Goal: Task Accomplishment & Management: Manage account settings

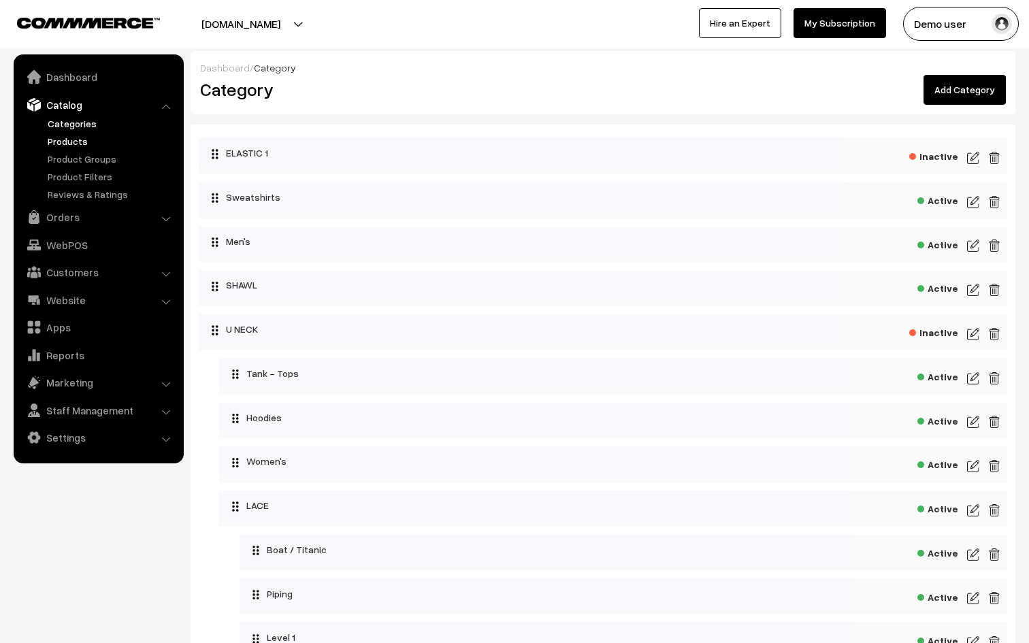
click at [75, 138] on link "Products" at bounding box center [111, 141] width 135 height 14
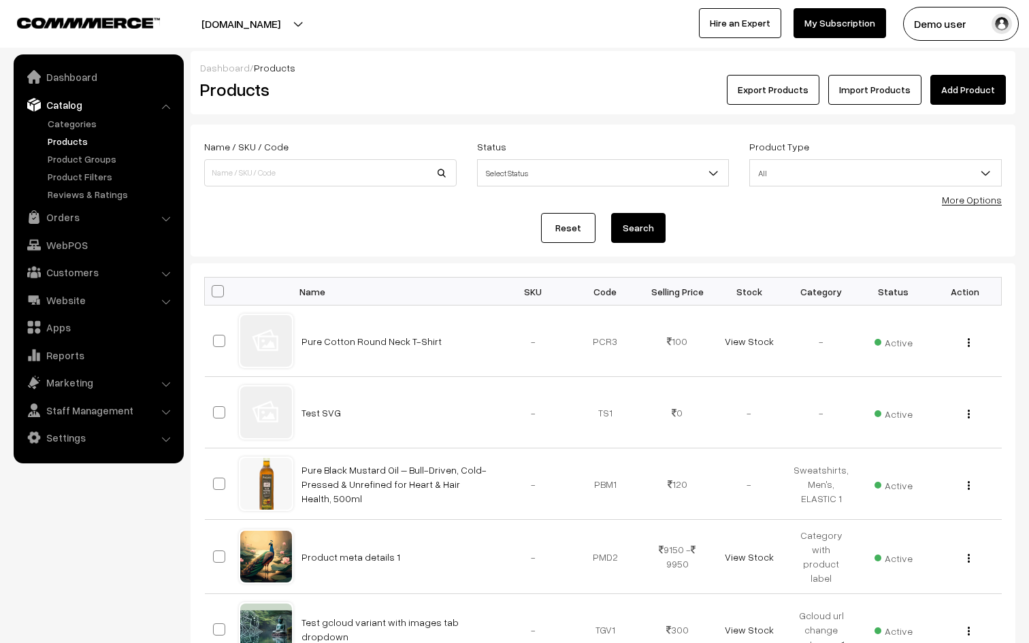
click at [961, 200] on link "More Options" at bounding box center [972, 200] width 60 height 12
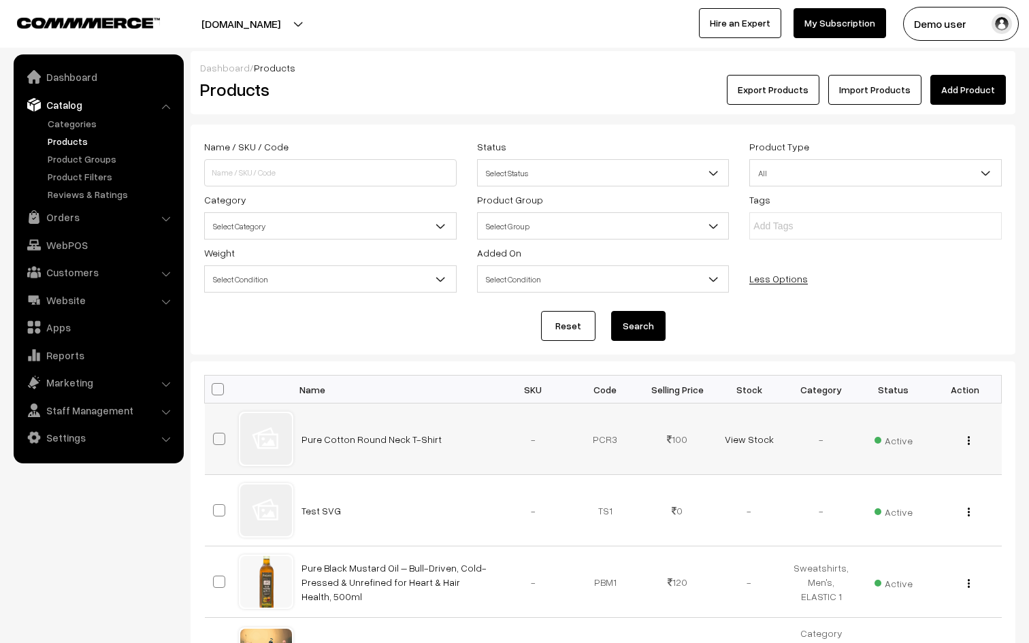
click at [968, 437] on img "button" at bounding box center [969, 440] width 2 height 9
click at [861, 486] on link "Edit" at bounding box center [908, 490] width 116 height 30
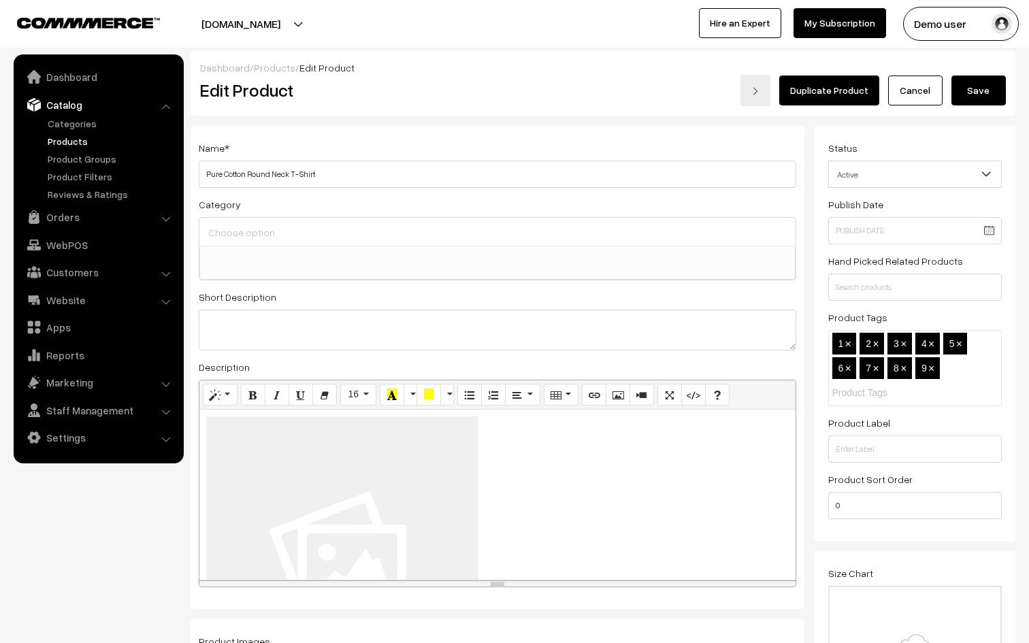
select select
click at [904, 93] on link "Cancel" at bounding box center [915, 91] width 54 height 30
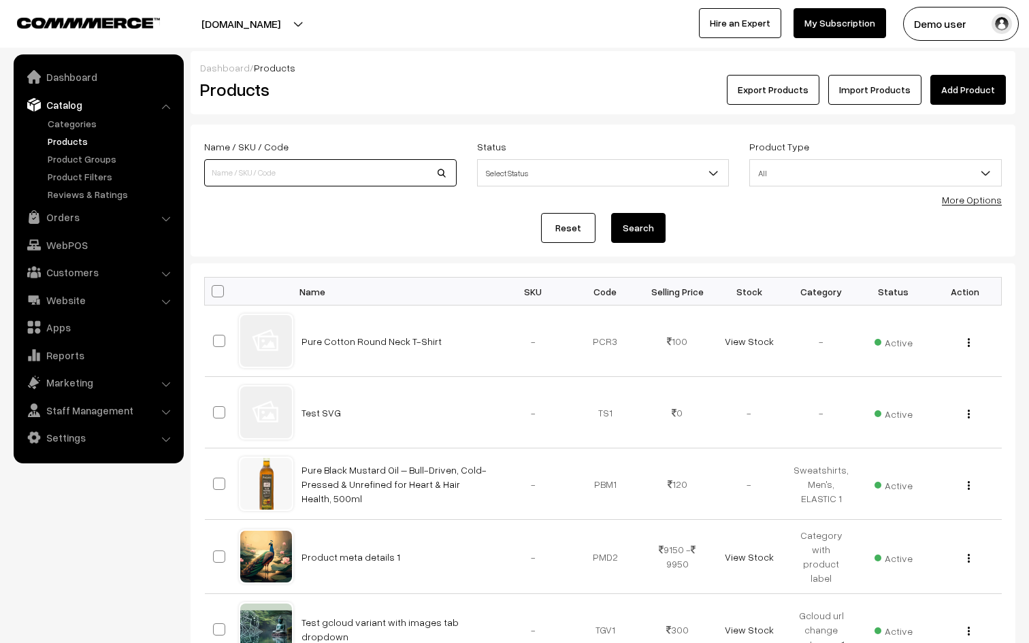
click at [431, 171] on input at bounding box center [330, 172] width 252 height 27
click at [220, 290] on span at bounding box center [218, 291] width 12 height 12
click at [214, 290] on input "checkbox" at bounding box center [209, 290] width 9 height 9
checkbox input "true"
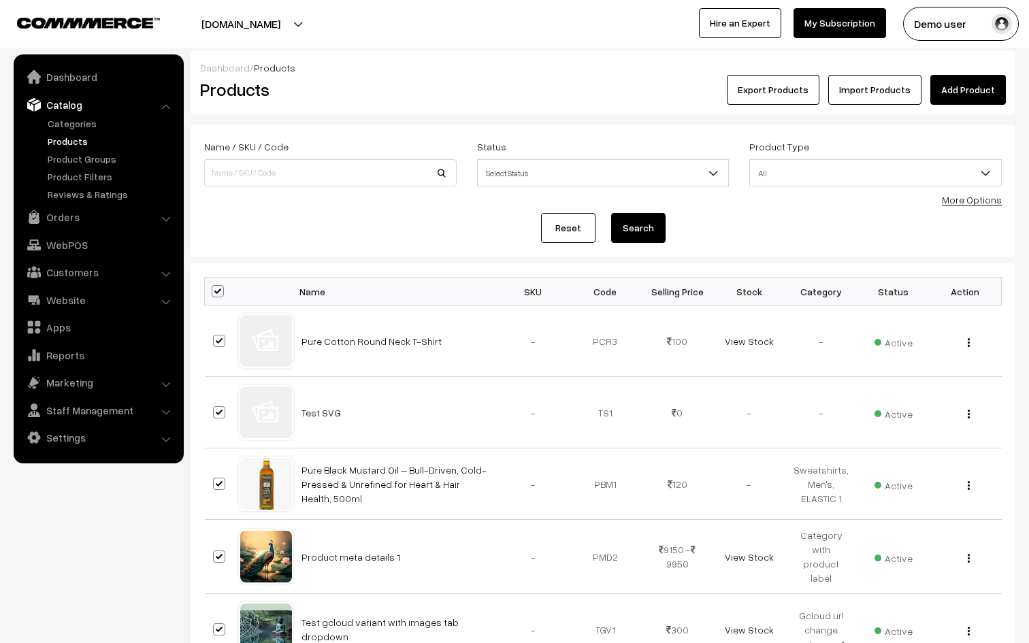
checkbox input "true"
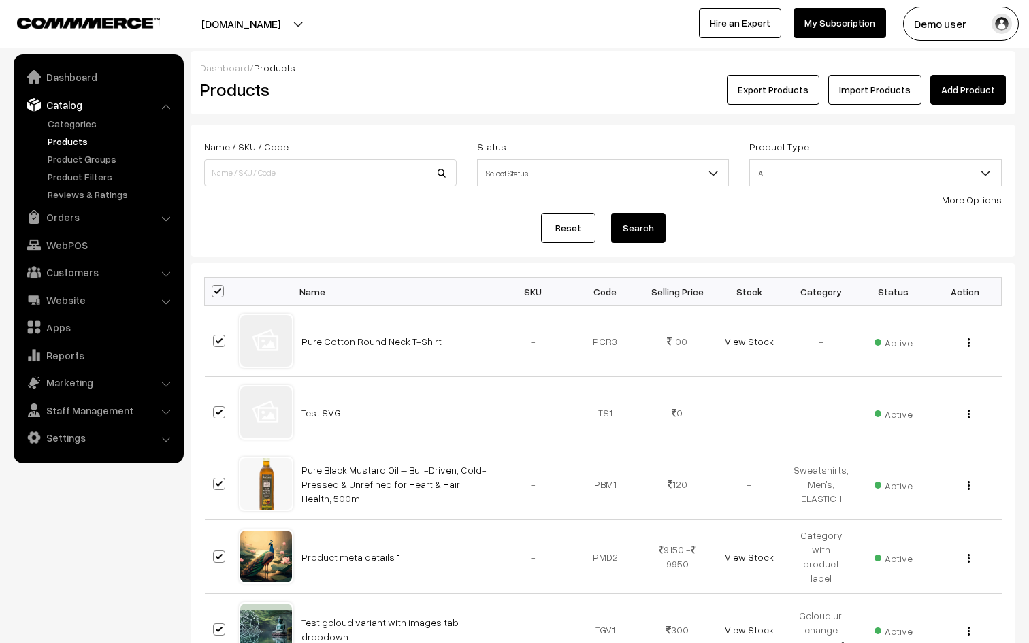
checkbox input "true"
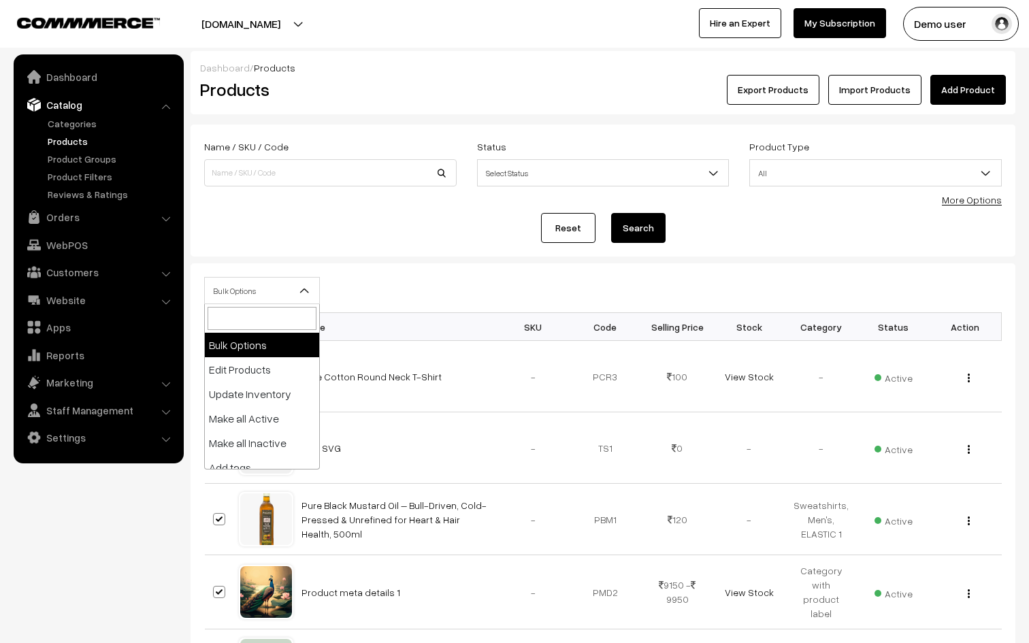
click at [295, 286] on span "Bulk Options" at bounding box center [262, 291] width 114 height 24
select select "editProduct"
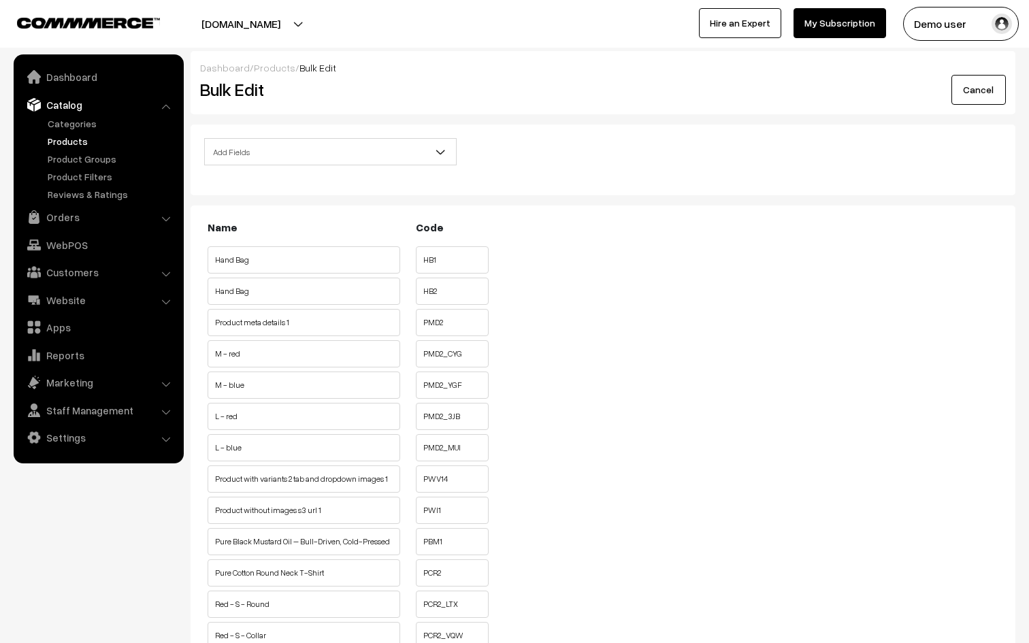
click at [450, 261] on input "HB1" at bounding box center [452, 259] width 73 height 27
click at [436, 257] on input "HB1" at bounding box center [452, 259] width 73 height 27
click at [431, 257] on input "HB1" at bounding box center [452, 259] width 73 height 27
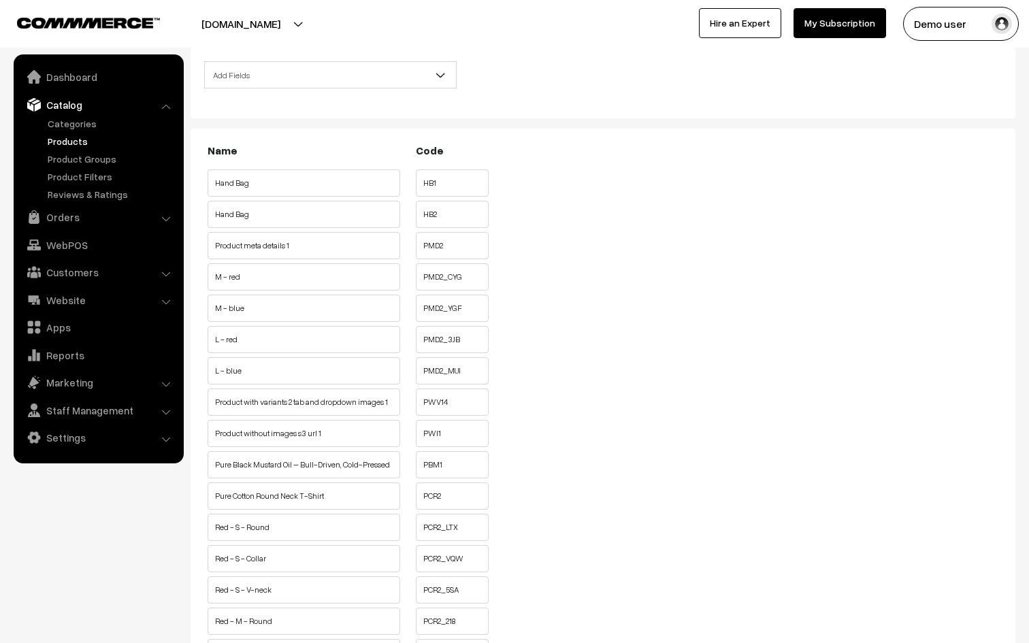
scroll to position [85, 0]
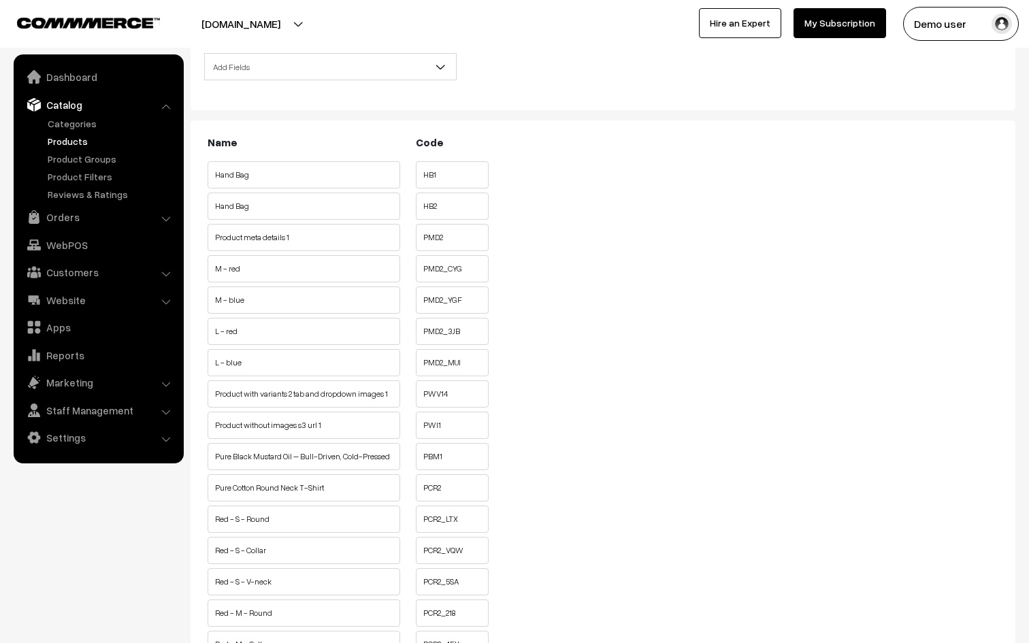
click at [459, 179] on input "HB1" at bounding box center [452, 174] width 73 height 27
click at [447, 179] on input "HB1" at bounding box center [452, 174] width 73 height 27
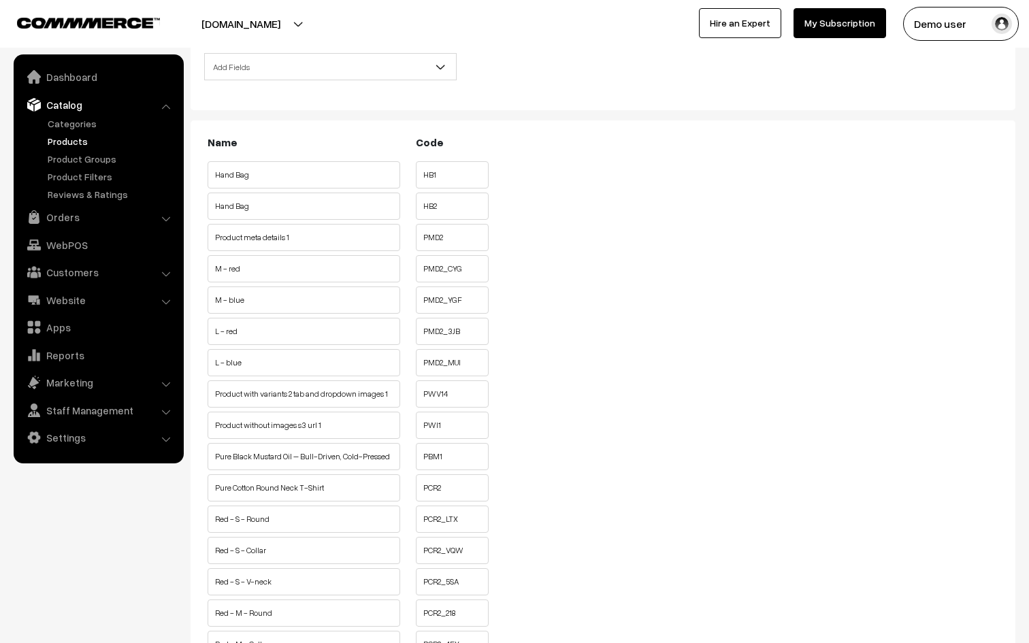
click at [317, 182] on input "Hand Bag" at bounding box center [304, 174] width 193 height 27
click at [306, 248] on input "Product meta details 1" at bounding box center [304, 237] width 193 height 27
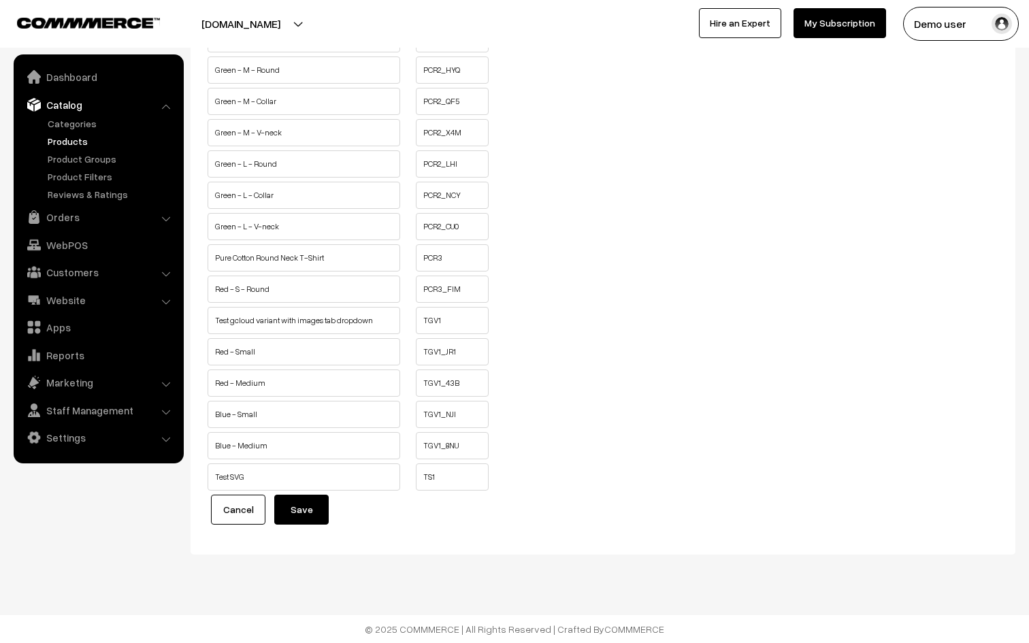
scroll to position [1215, 0]
click at [301, 389] on input "Red - Medium" at bounding box center [304, 383] width 193 height 27
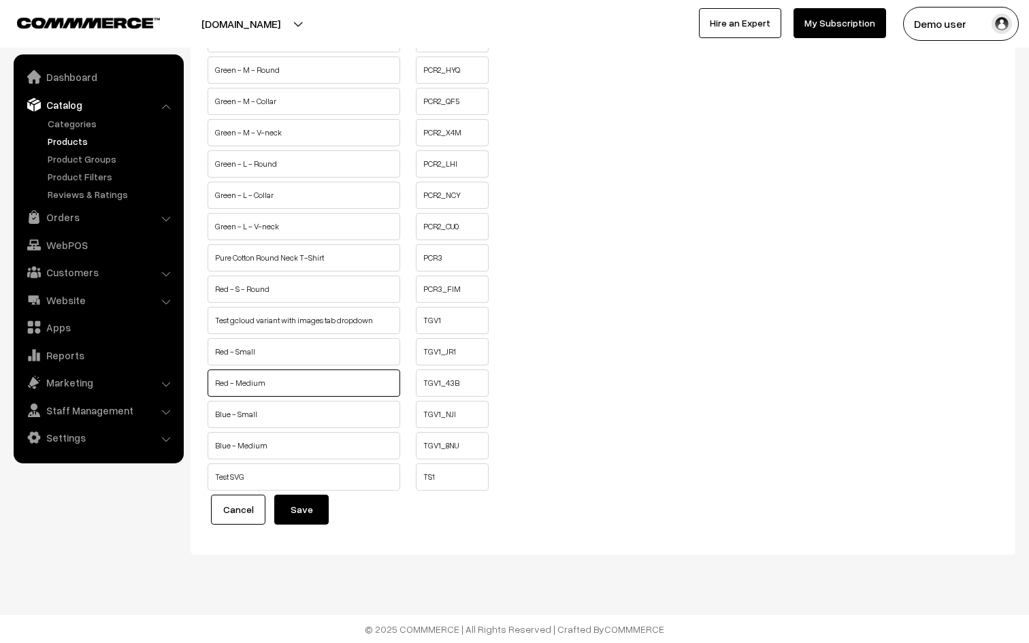
click at [301, 389] on input "Red - Medium" at bounding box center [304, 383] width 193 height 27
click at [294, 385] on input "Red - Medium" at bounding box center [304, 383] width 193 height 27
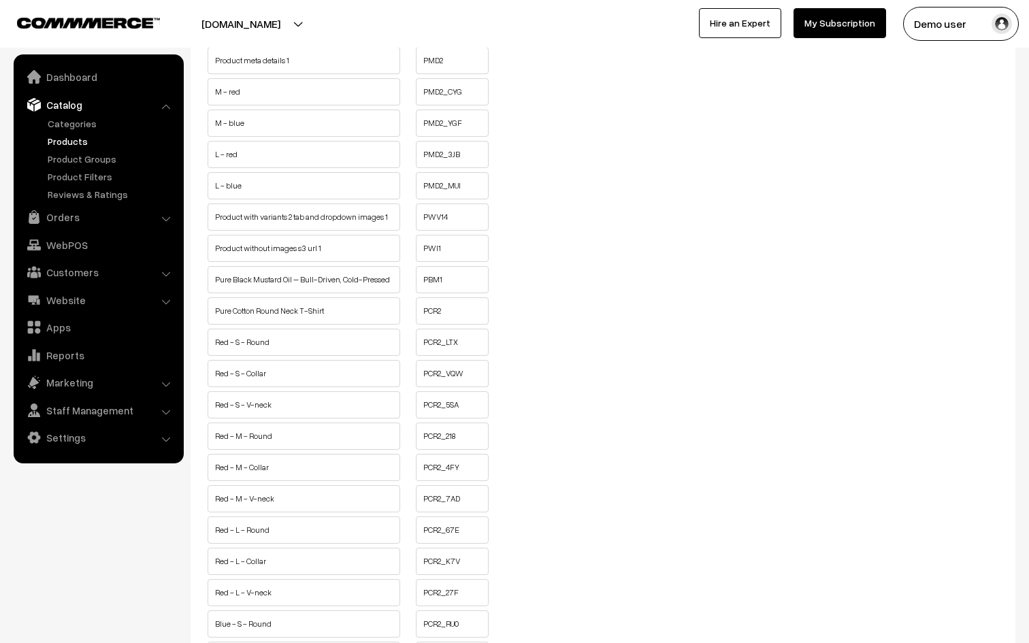
scroll to position [0, 0]
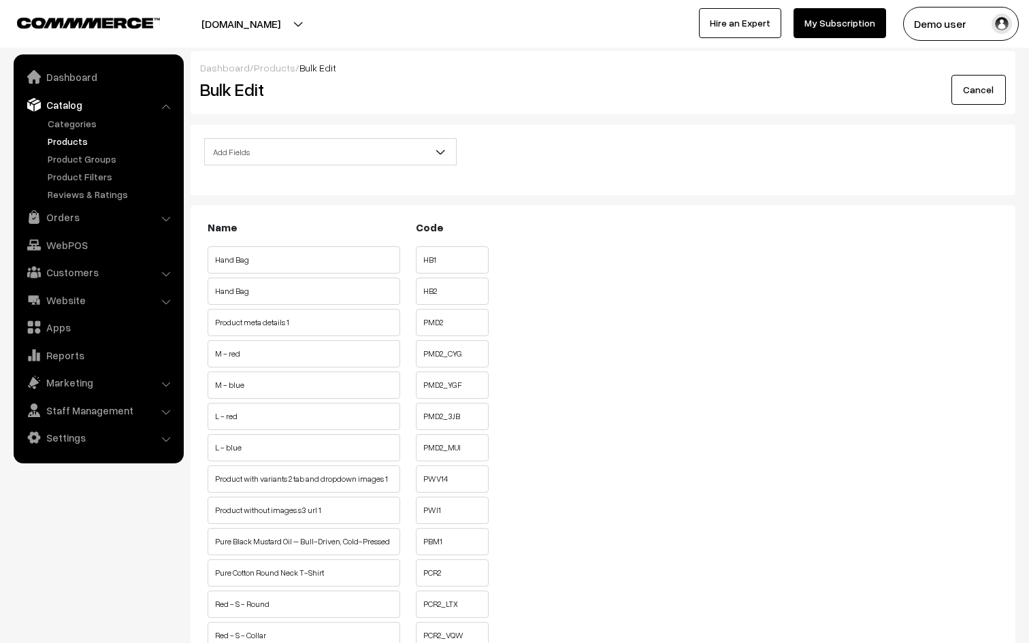
click at [303, 259] on input "Hand Bag" at bounding box center [304, 259] width 193 height 27
click at [277, 286] on input "Hand Bag" at bounding box center [304, 291] width 193 height 27
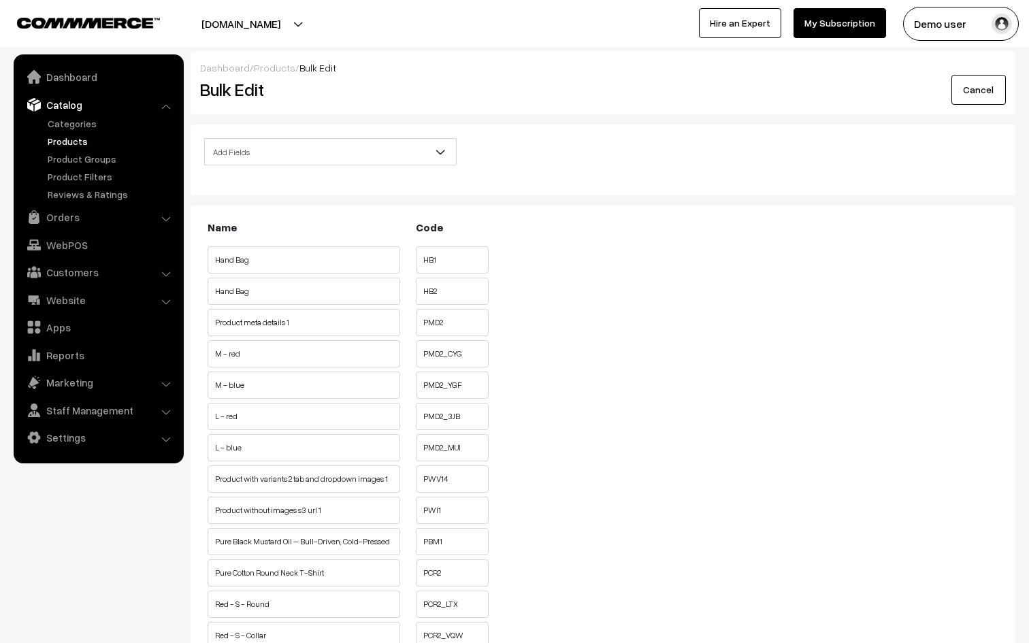
click at [282, 257] on input "Hand Bag" at bounding box center [304, 259] width 193 height 27
click at [445, 259] on input "HB1" at bounding box center [452, 259] width 73 height 27
click at [333, 103] on div "Bulk Edit" at bounding box center [328, 90] width 276 height 30
click at [78, 140] on link "Products" at bounding box center [111, 141] width 135 height 14
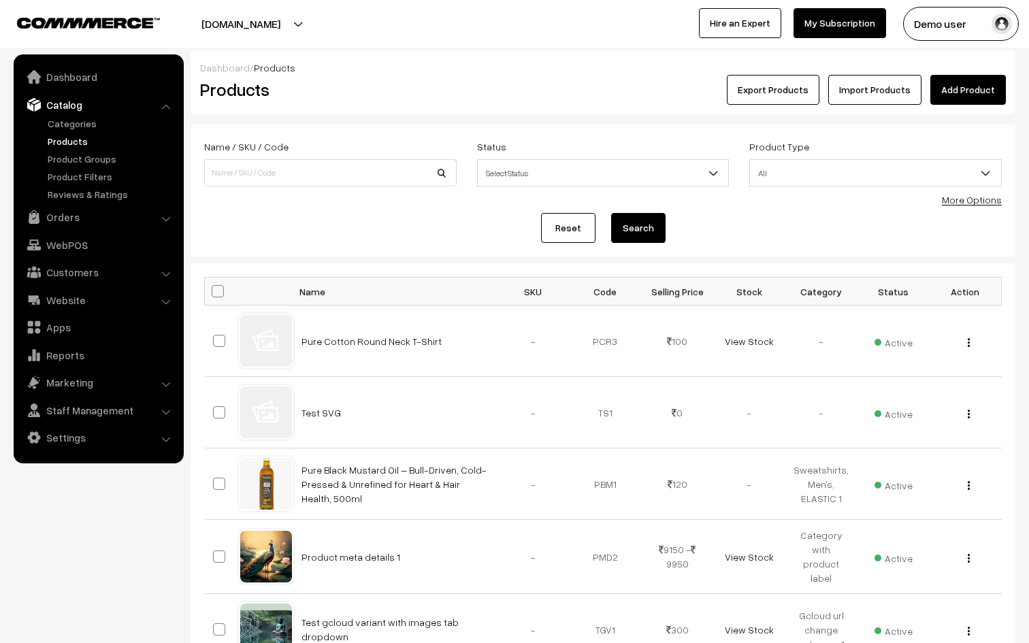
click at [967, 95] on link "Add Product" at bounding box center [968, 90] width 76 height 30
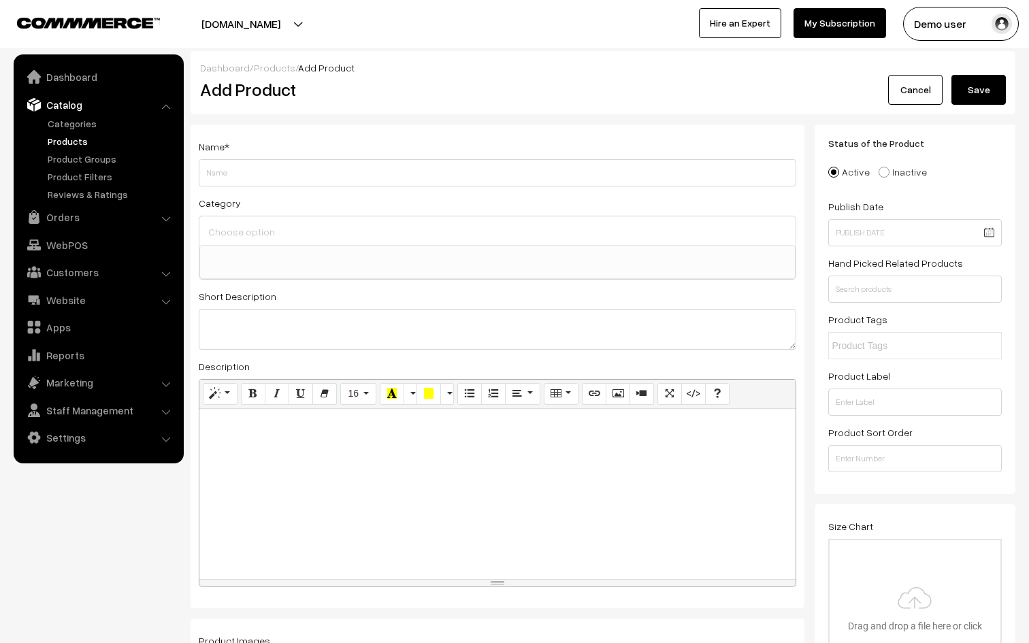
select select
click at [923, 89] on link "Cancel" at bounding box center [915, 90] width 54 height 30
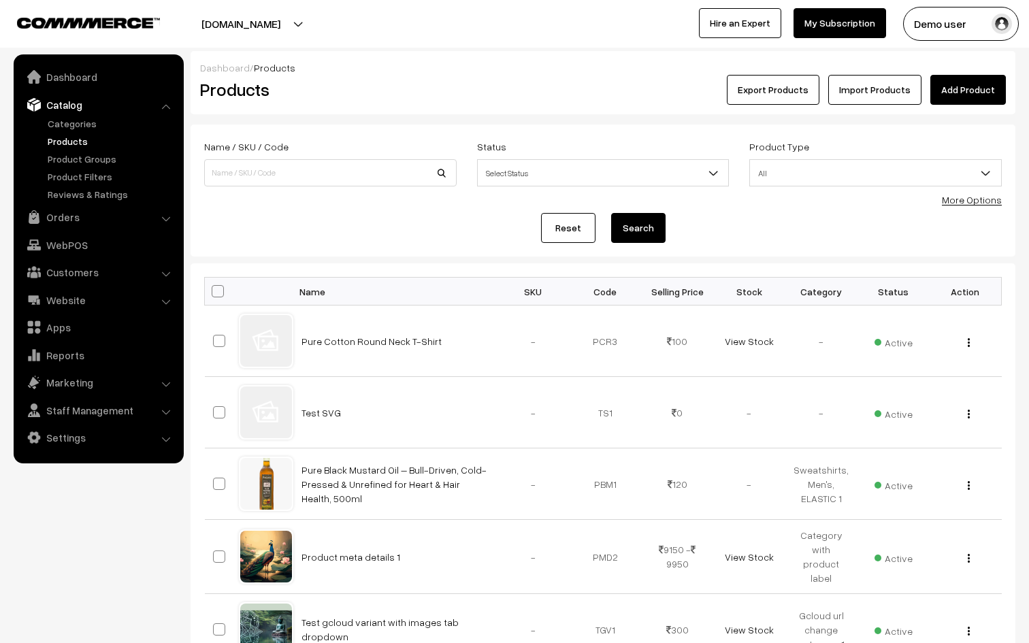
click at [216, 292] on span at bounding box center [218, 291] width 12 height 12
click at [214, 292] on input "checkbox" at bounding box center [209, 290] width 9 height 9
checkbox input "true"
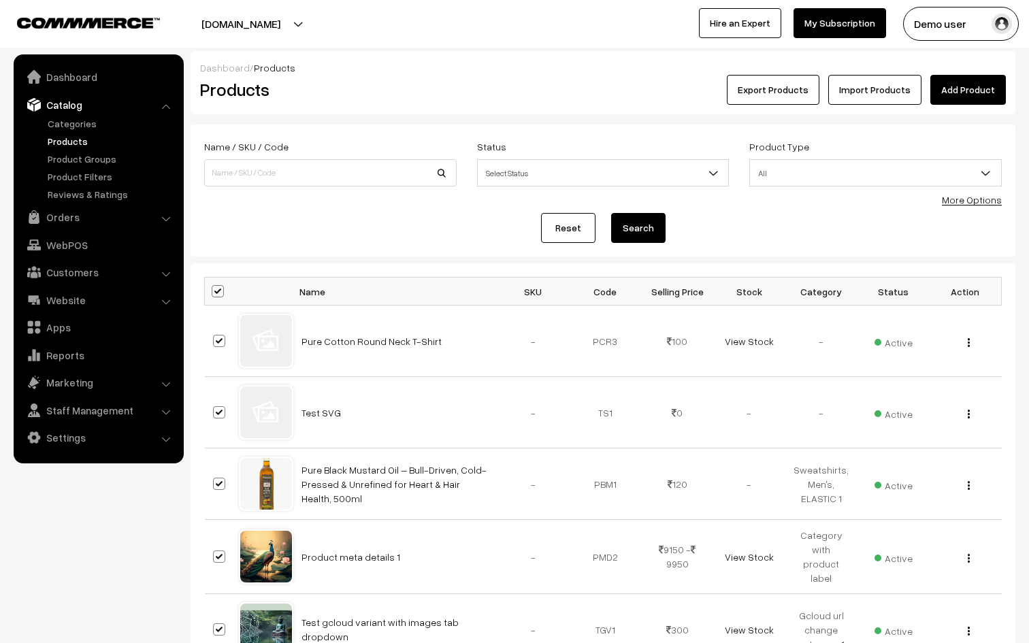
checkbox input "true"
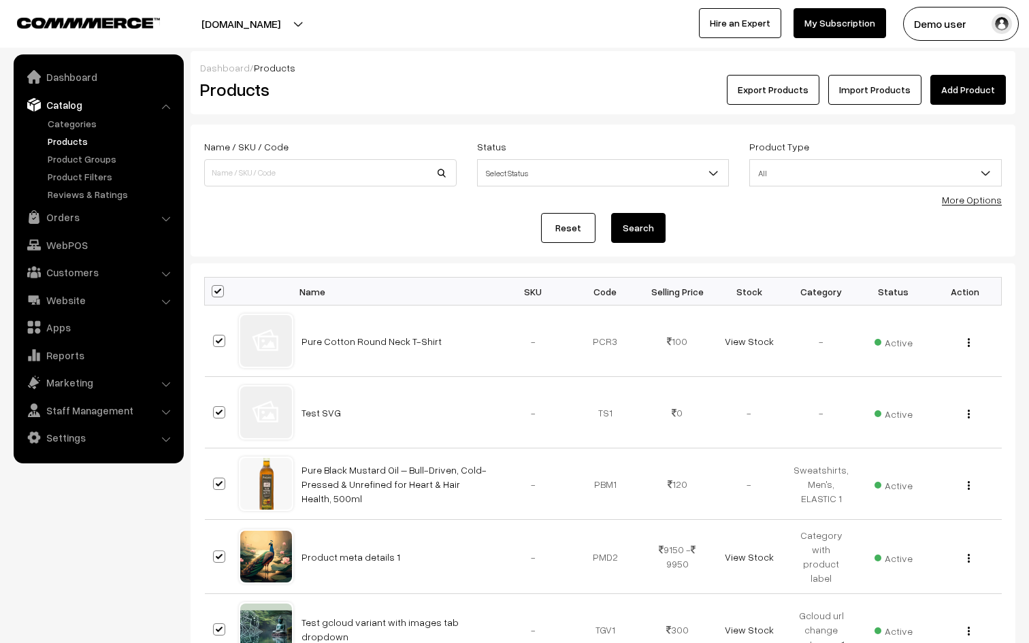
checkbox input "true"
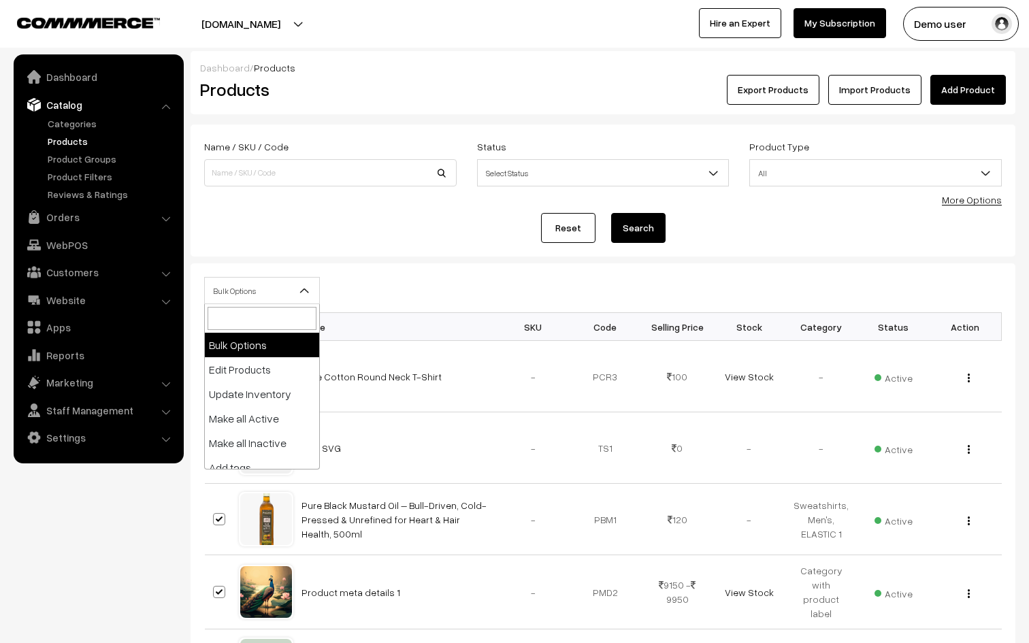
click at [281, 289] on span "Bulk Options" at bounding box center [262, 291] width 114 height 24
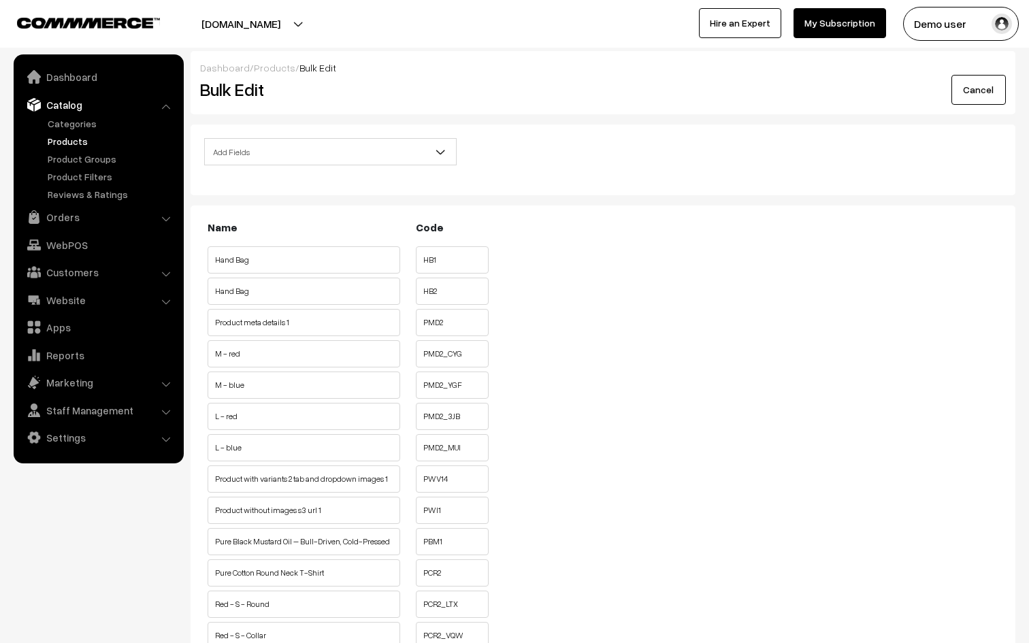
click at [289, 269] on input "Hand Bag" at bounding box center [304, 259] width 193 height 27
click at [457, 268] on input "HB1" at bounding box center [452, 259] width 73 height 27
click at [330, 332] on input "Product meta details 1" at bounding box center [304, 322] width 193 height 27
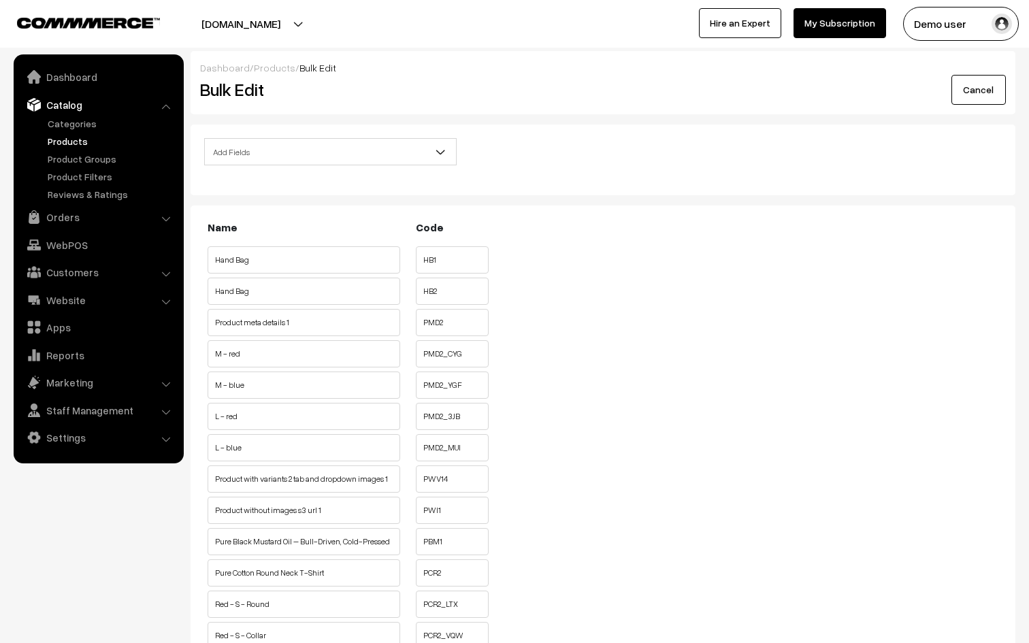
click at [310, 145] on span "Add Fields" at bounding box center [330, 152] width 251 height 24
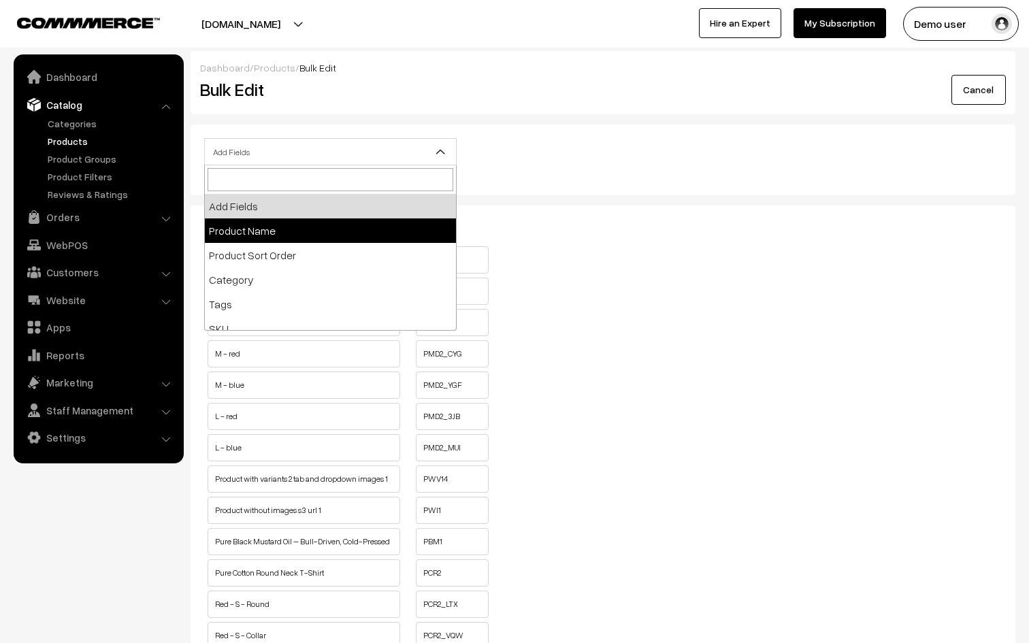
select select "name"
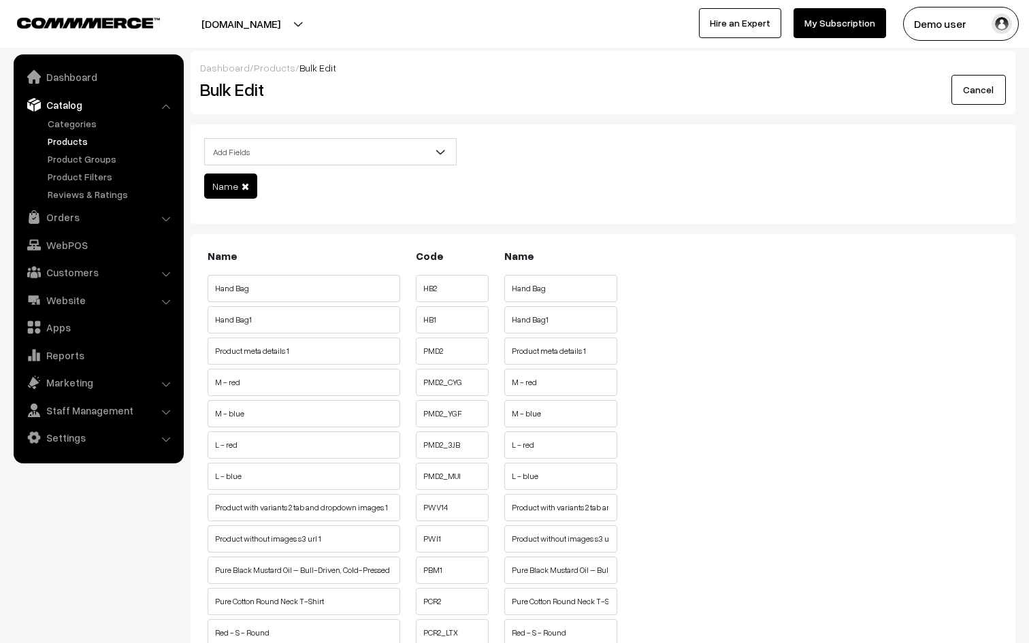
click at [303, 297] on input "Hand Bag" at bounding box center [304, 288] width 193 height 27
click at [326, 293] on input "Hand Bag" at bounding box center [304, 288] width 193 height 27
click at [544, 301] on input "Hand Bag" at bounding box center [560, 288] width 113 height 27
click at [346, 152] on span "Add Fields" at bounding box center [330, 152] width 251 height 24
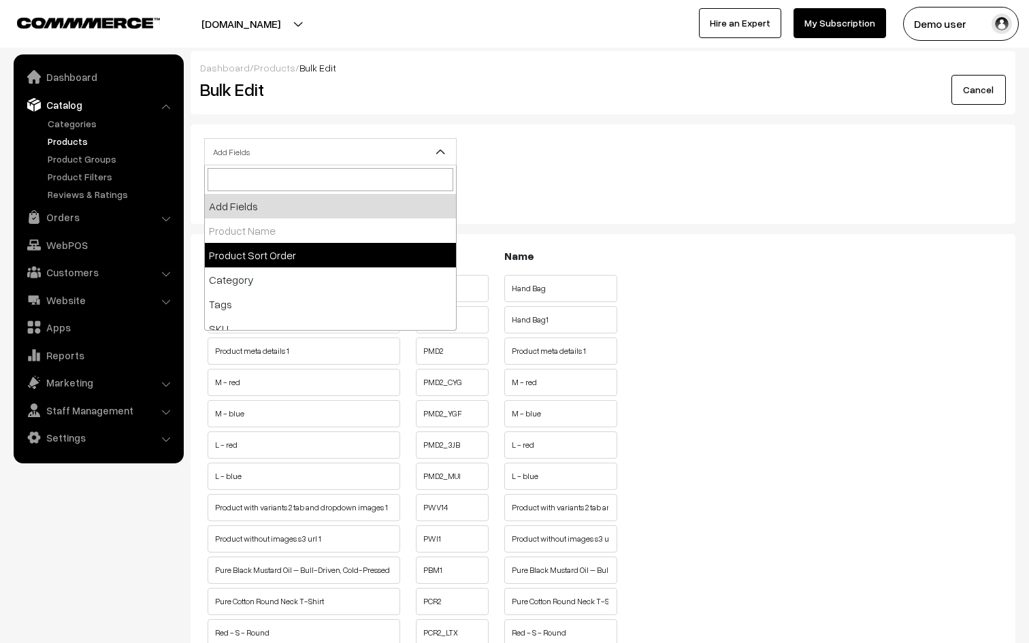
select select "sort_order"
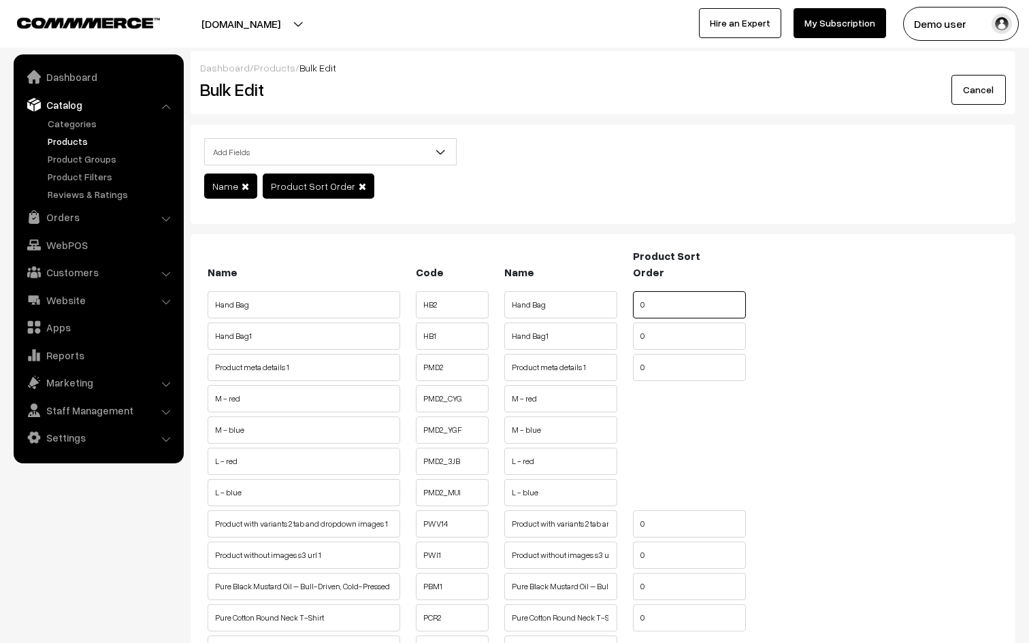
click at [677, 306] on input "0" at bounding box center [689, 304] width 113 height 27
click at [670, 340] on input "0" at bounding box center [689, 336] width 113 height 27
click at [668, 368] on input "0" at bounding box center [689, 367] width 113 height 27
click at [659, 404] on ul "M - red PMD2_CYG M - red" at bounding box center [603, 395] width 798 height 20
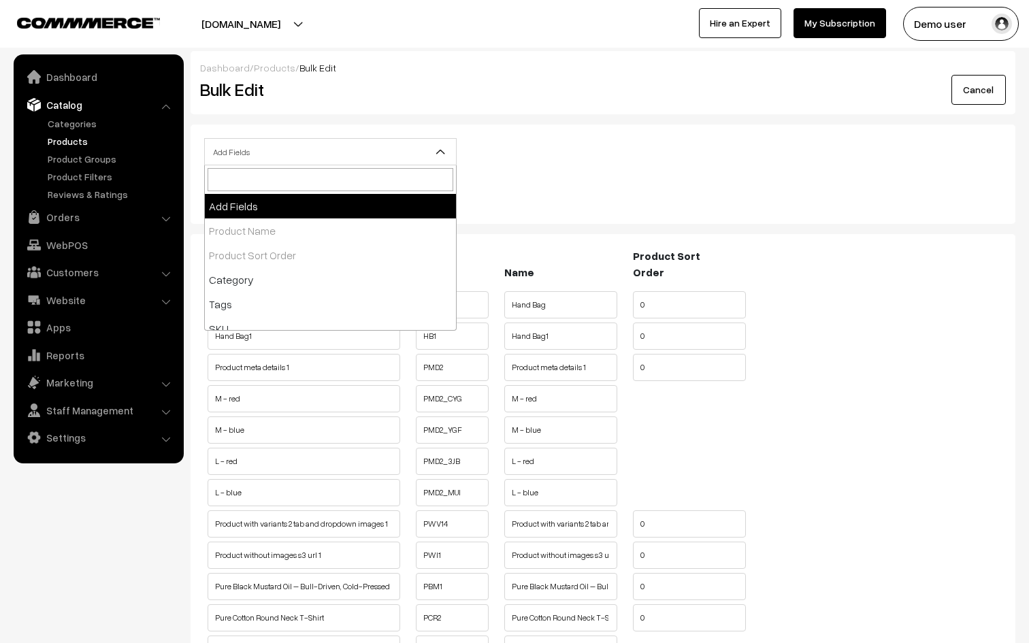
click at [412, 150] on span "Add Fields" at bounding box center [330, 152] width 251 height 24
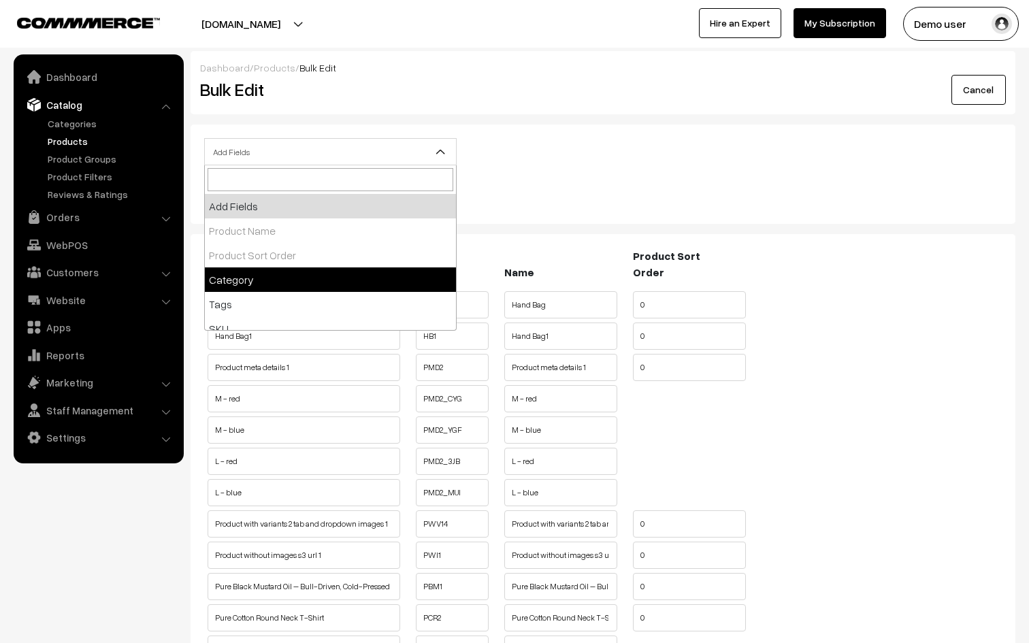
select select "category"
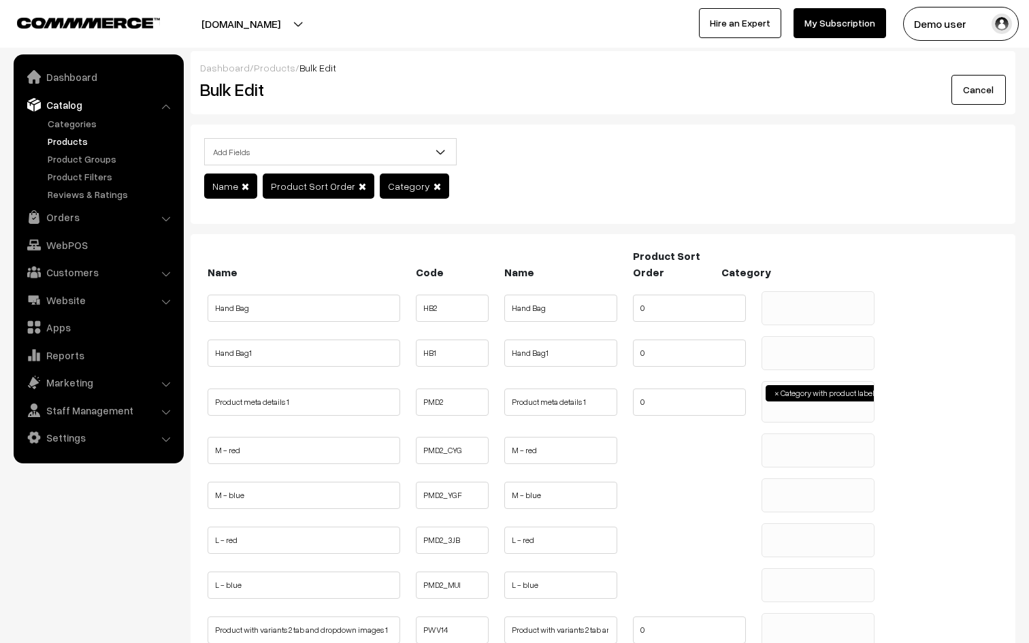
select select
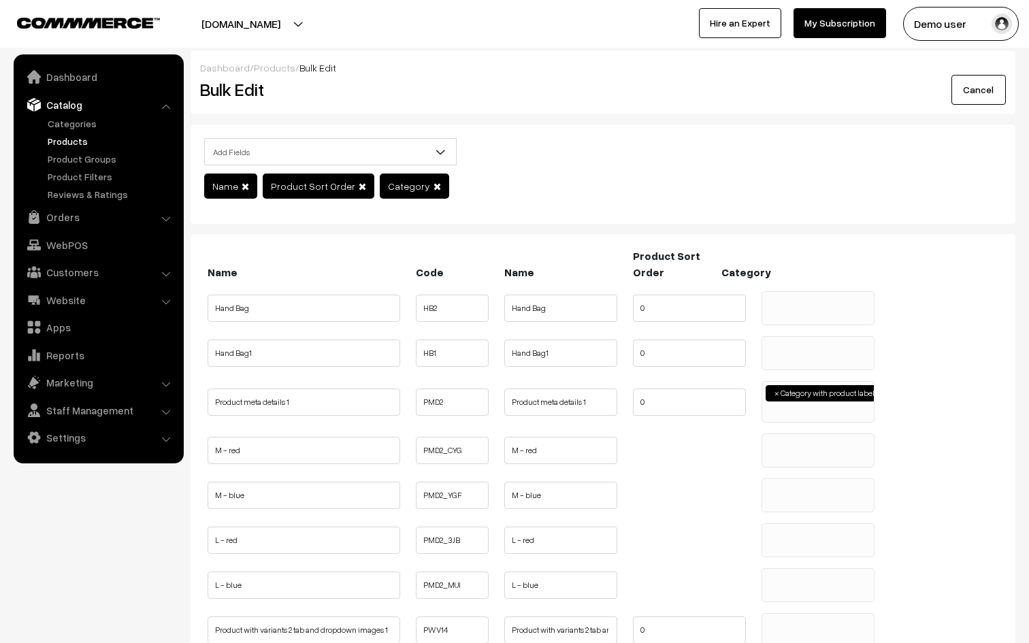
select select
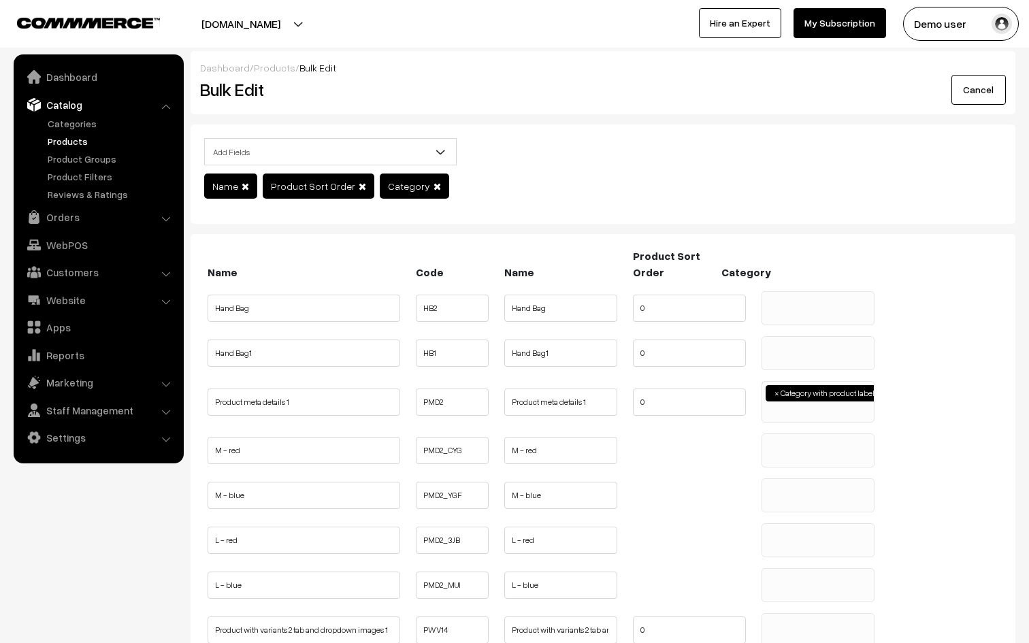
select select
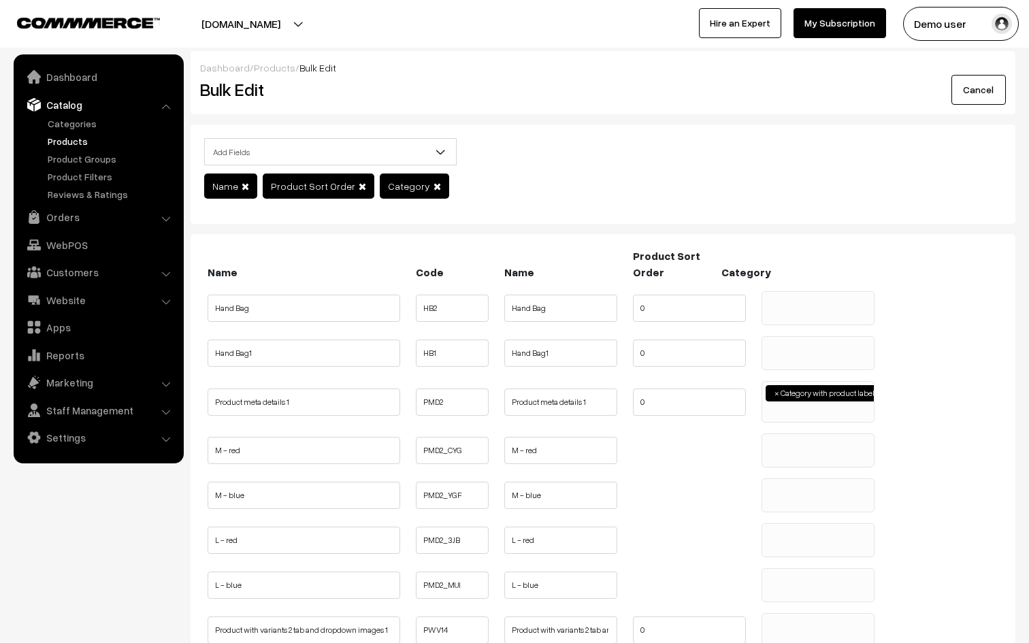
select select
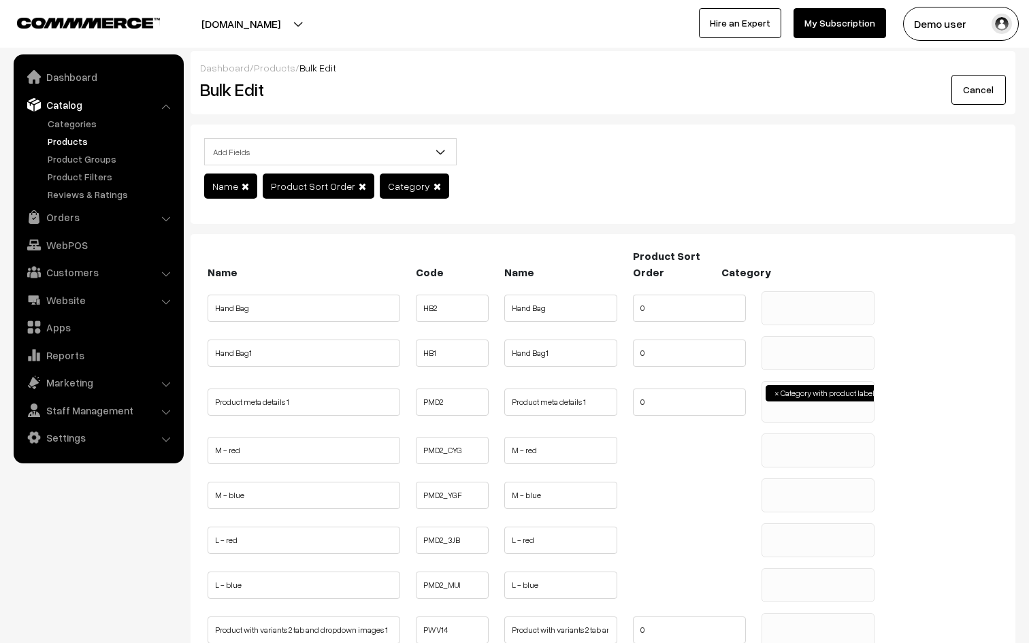
select select
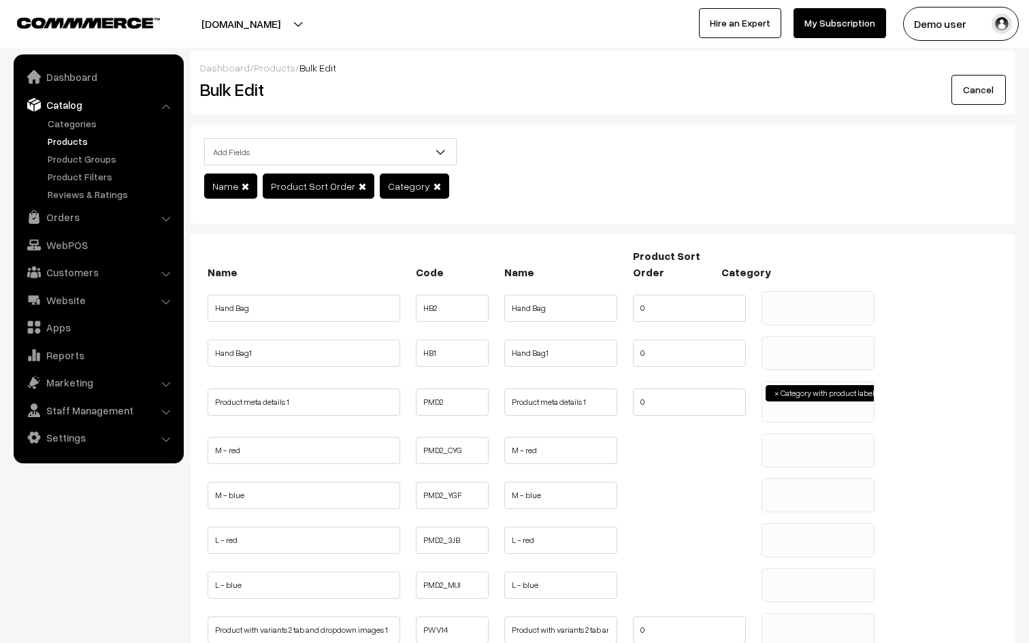
select select
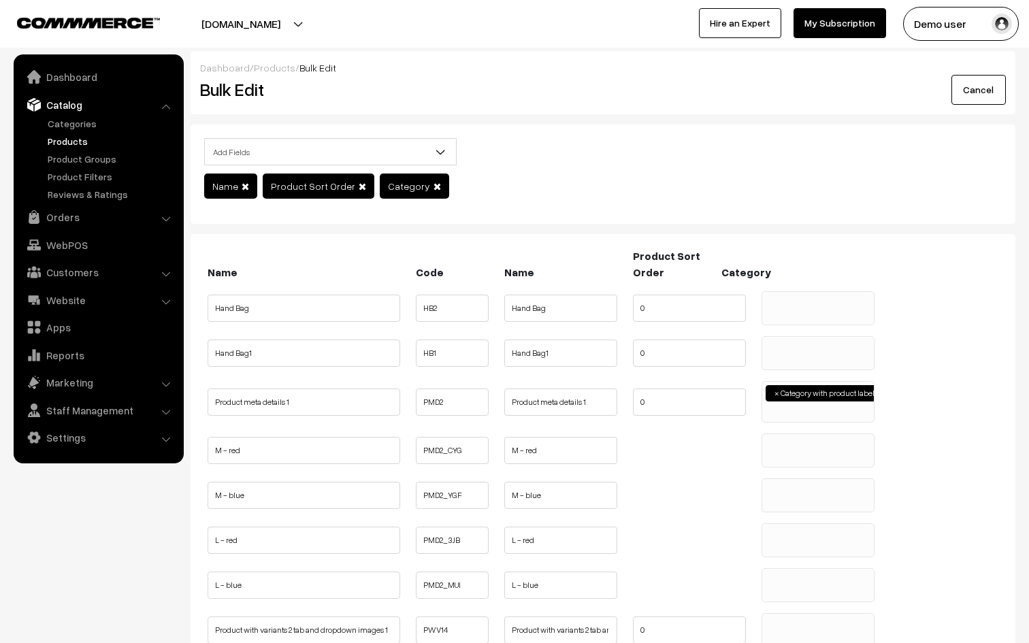
select select
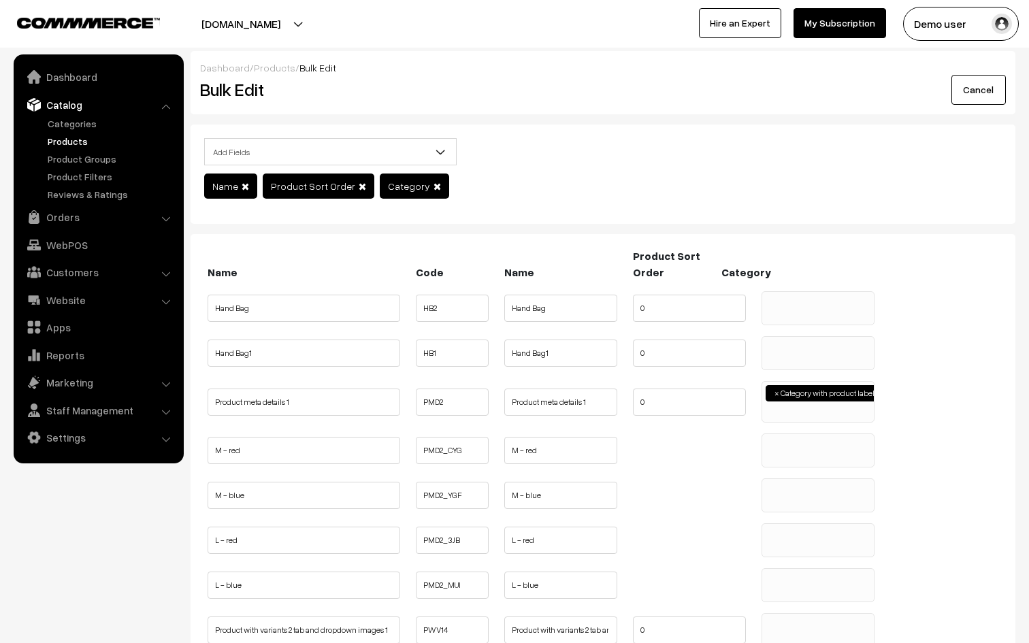
select select
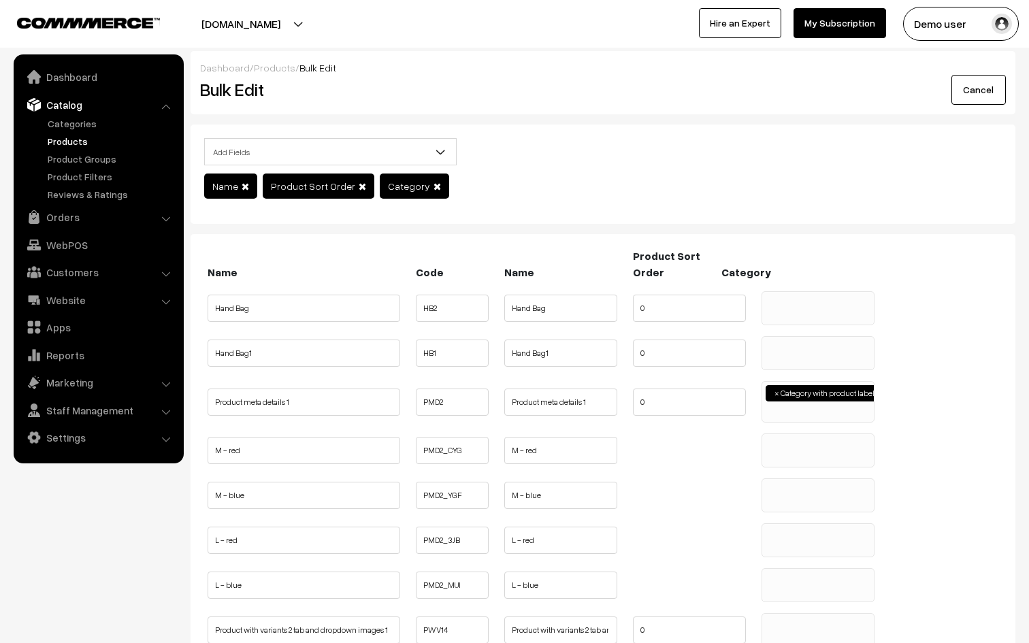
select select
click at [824, 309] on span at bounding box center [817, 308] width 113 height 34
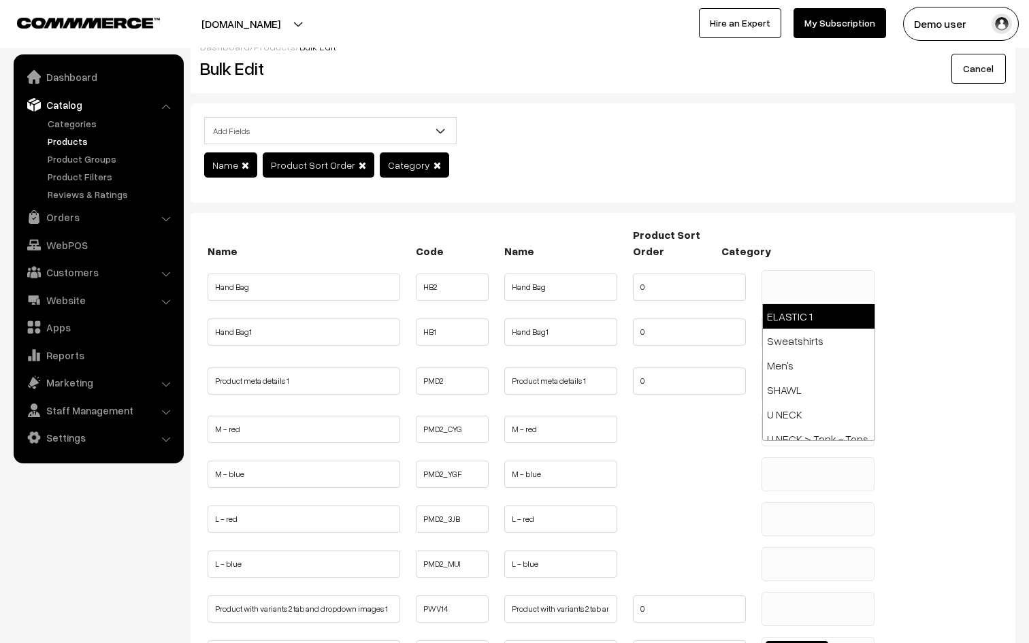
scroll to position [0, 0]
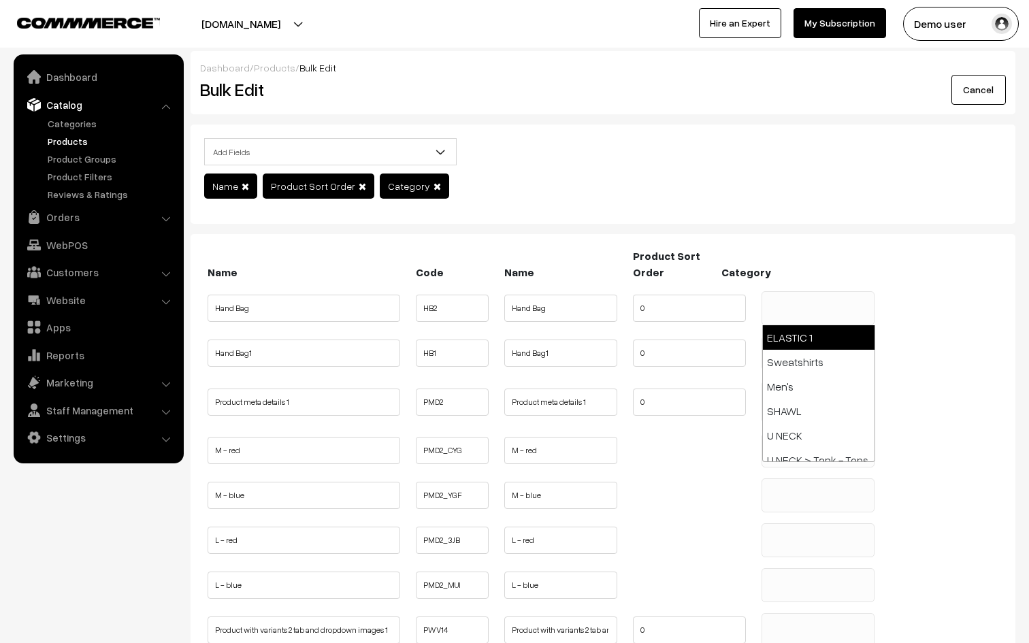
click at [798, 308] on ul at bounding box center [818, 300] width 112 height 17
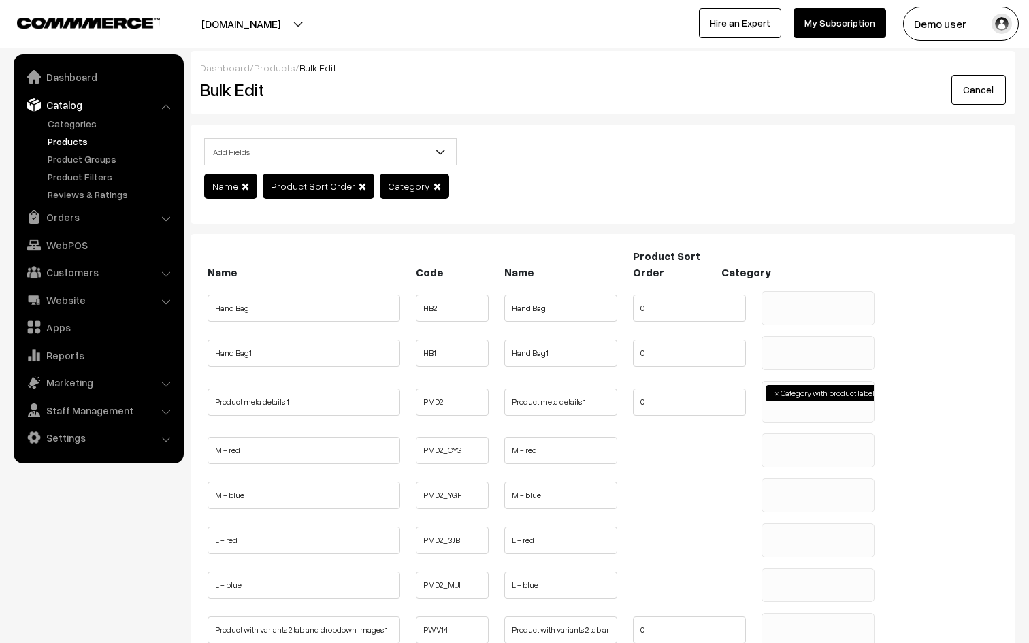
click at [804, 303] on ul at bounding box center [818, 300] width 112 height 17
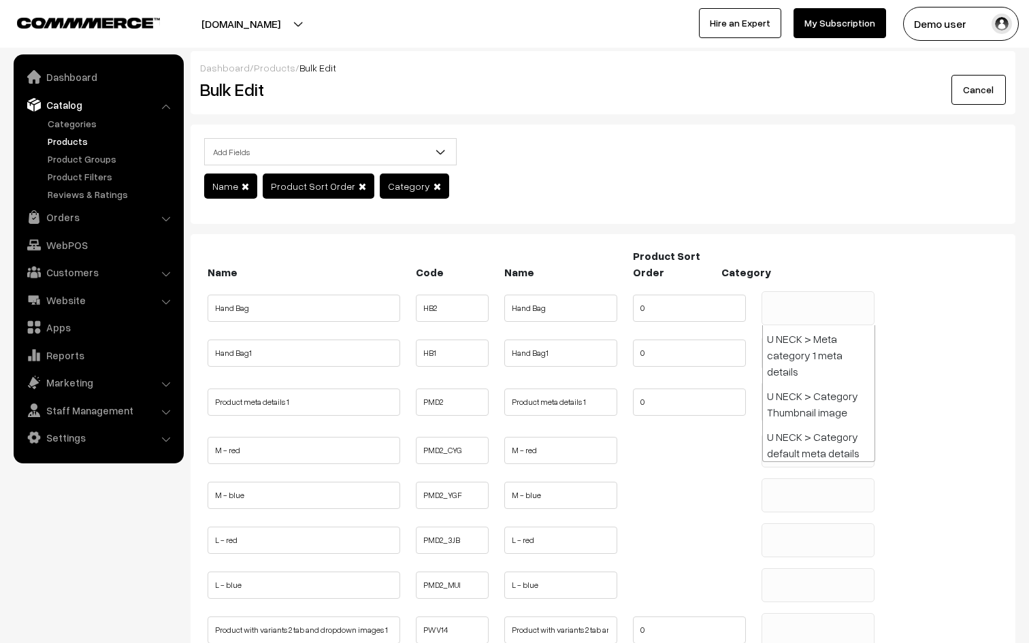
scroll to position [470, 0]
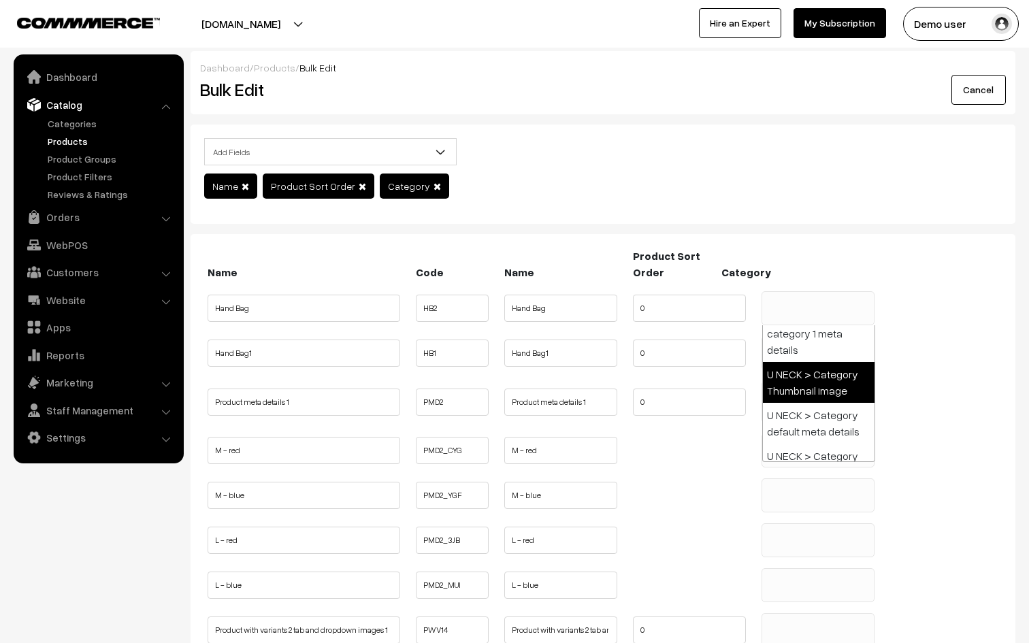
click at [700, 453] on ul "M - red PMD2_CYG M - red" at bounding box center [603, 450] width 798 height 34
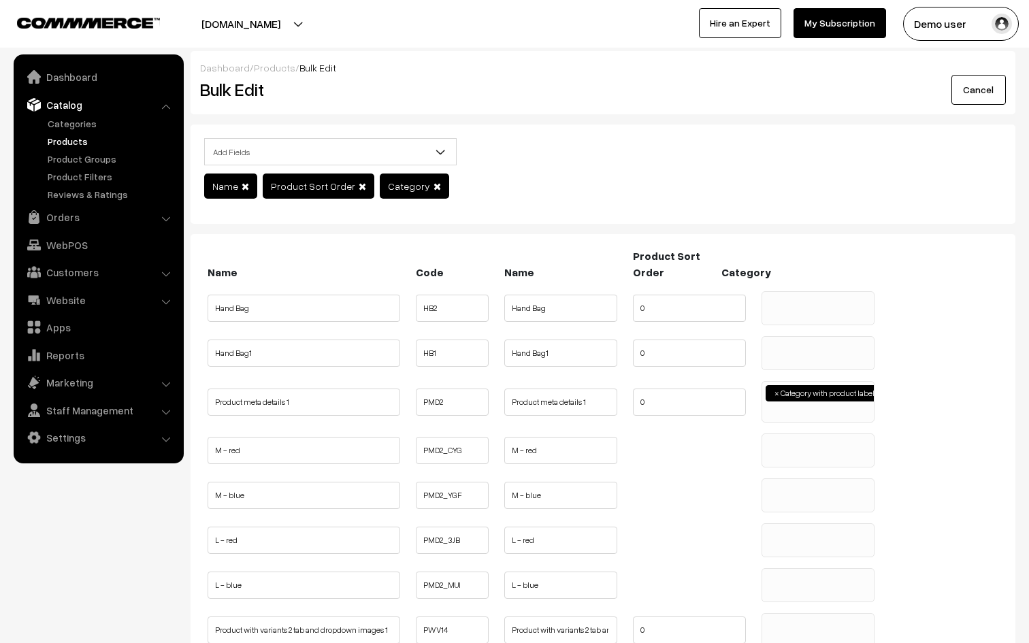
click at [930, 276] on ul "Name Code Name Category" at bounding box center [603, 264] width 798 height 33
click at [688, 454] on ul "M - red PMD2_CYG M - red" at bounding box center [603, 450] width 798 height 34
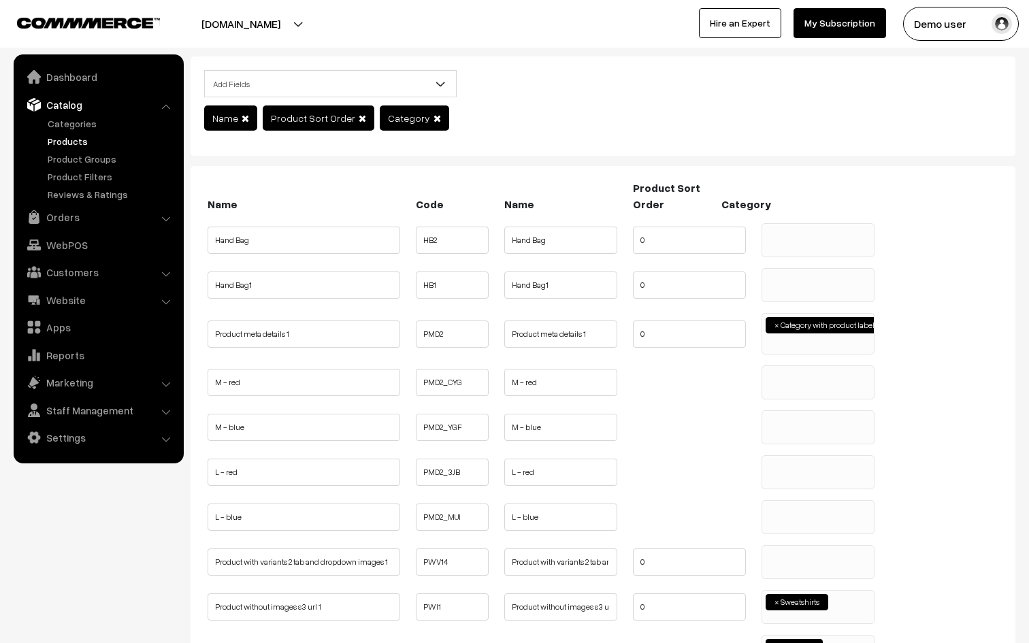
scroll to position [0, 0]
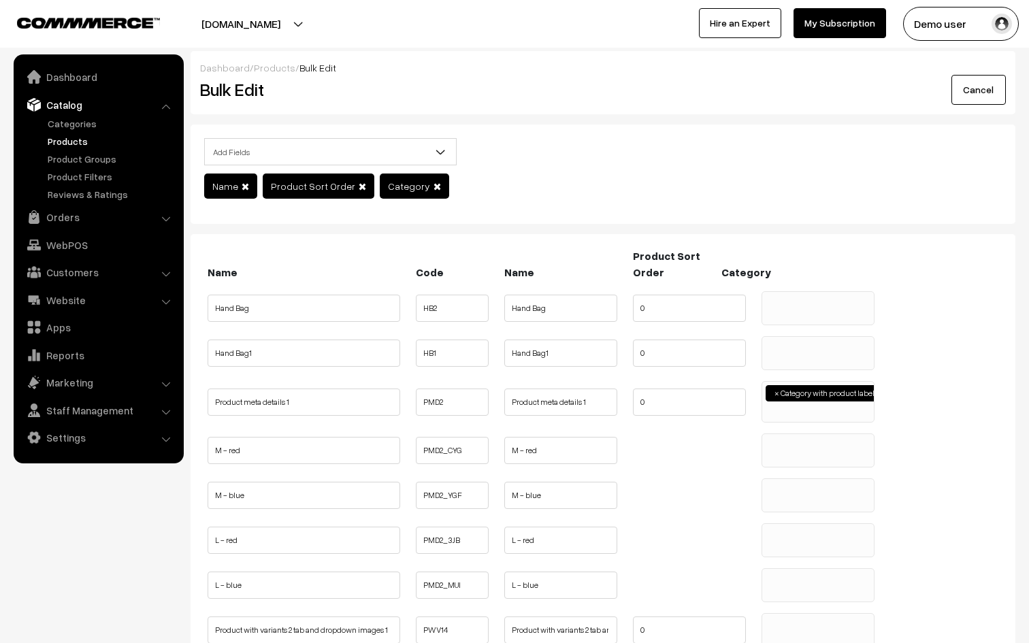
click at [979, 83] on link "Cancel" at bounding box center [978, 90] width 54 height 30
